Goal: Transaction & Acquisition: Download file/media

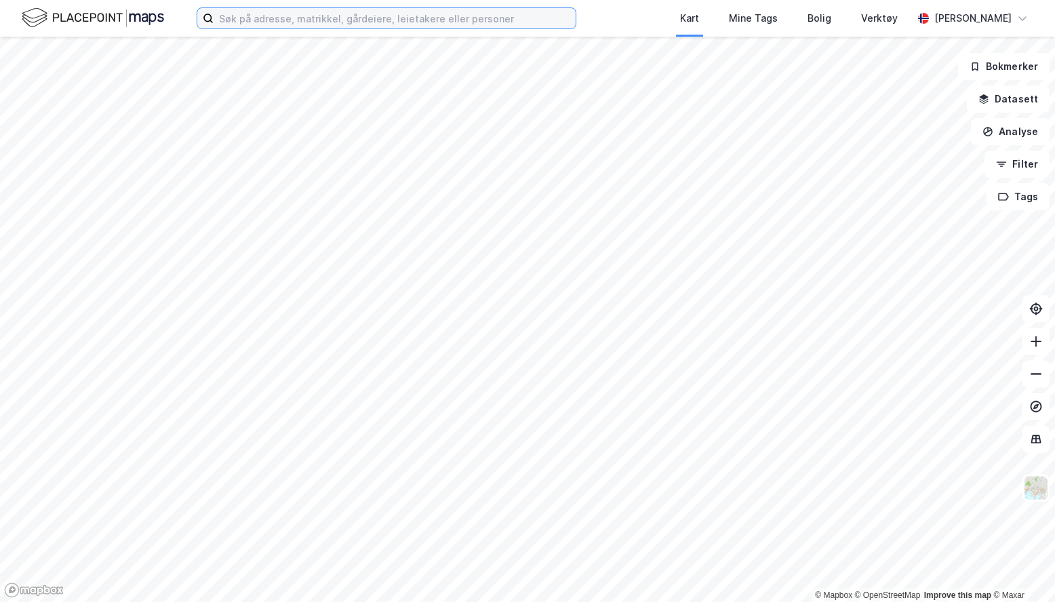
click at [396, 24] on input at bounding box center [395, 18] width 362 height 20
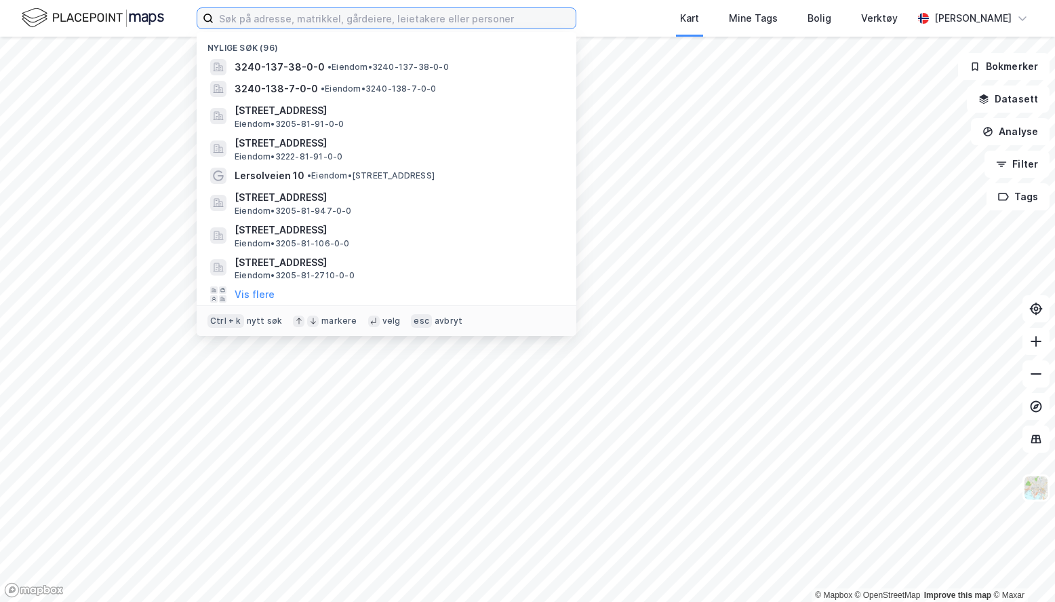
paste input "gnr.137 bnr. 38"
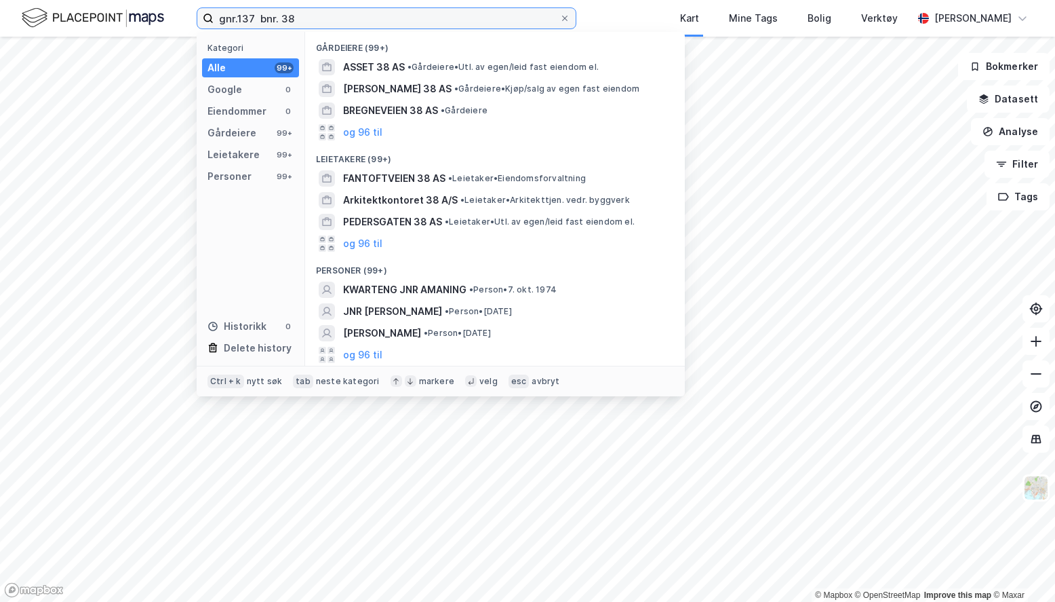
drag, startPoint x: 347, startPoint y: 16, endPoint x: 177, endPoint y: 6, distance: 170.5
click at [177, 6] on div "gnr.137 bnr. 38 Kategori Alle 99+ Google 0 Eiendommer 0 Gårdeiere 99+ Leietaker…" at bounding box center [527, 18] width 1055 height 37
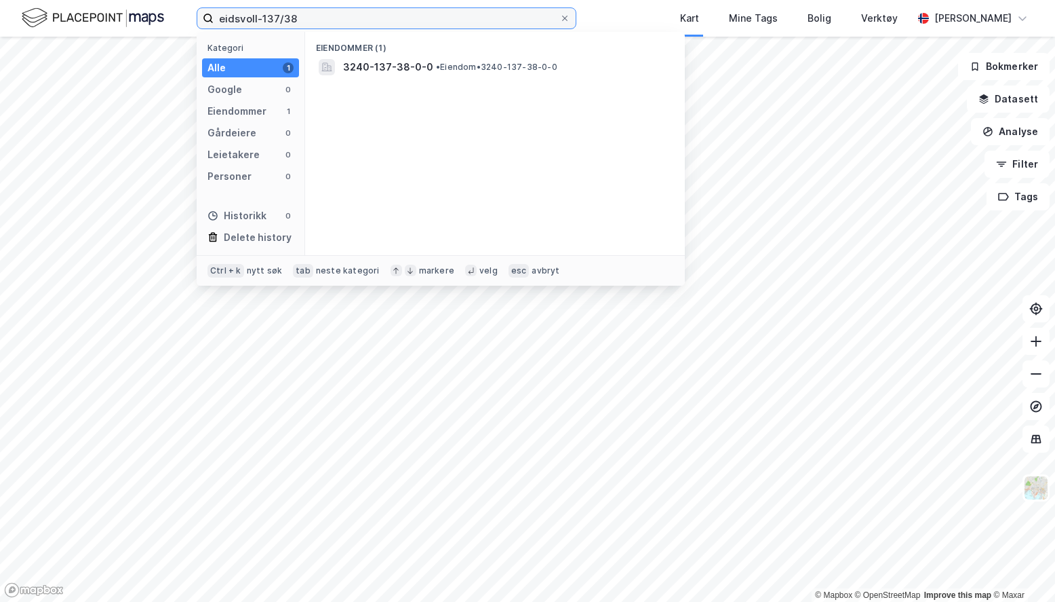
type input "eidsvoll-137/38"
click at [411, 67] on span "3240-137-38-0-0" at bounding box center [388, 67] width 90 height 16
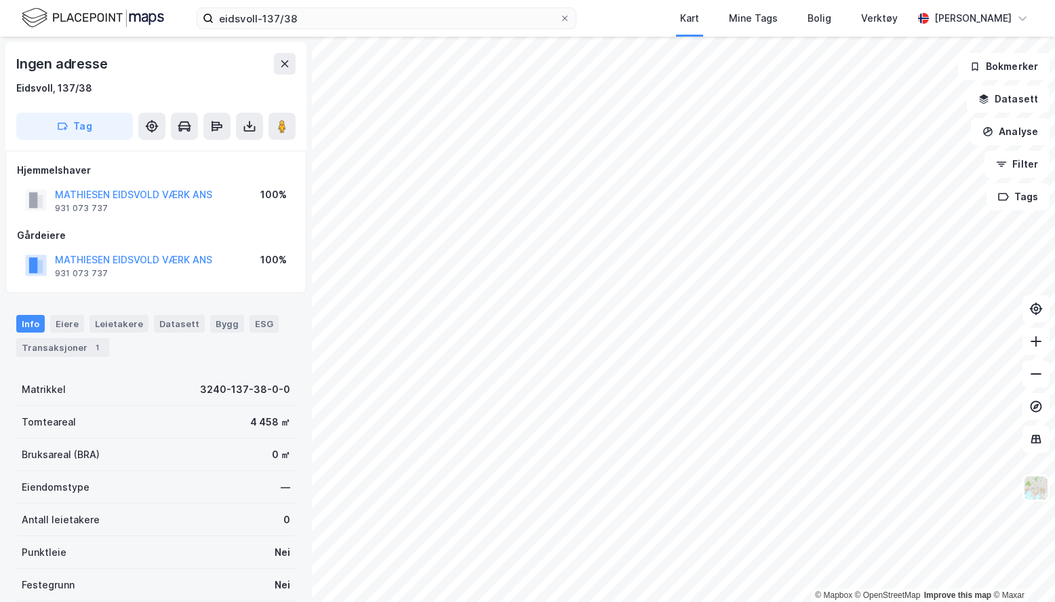
click at [252, 129] on icon at bounding box center [250, 126] width 14 height 14
click at [207, 151] on div "Last ned grunnbok" at bounding box center [182, 153] width 79 height 11
click at [159, 168] on div "Last ned matrikkelrapport" at bounding box center [191, 175] width 144 height 22
